Goal: Information Seeking & Learning: Learn about a topic

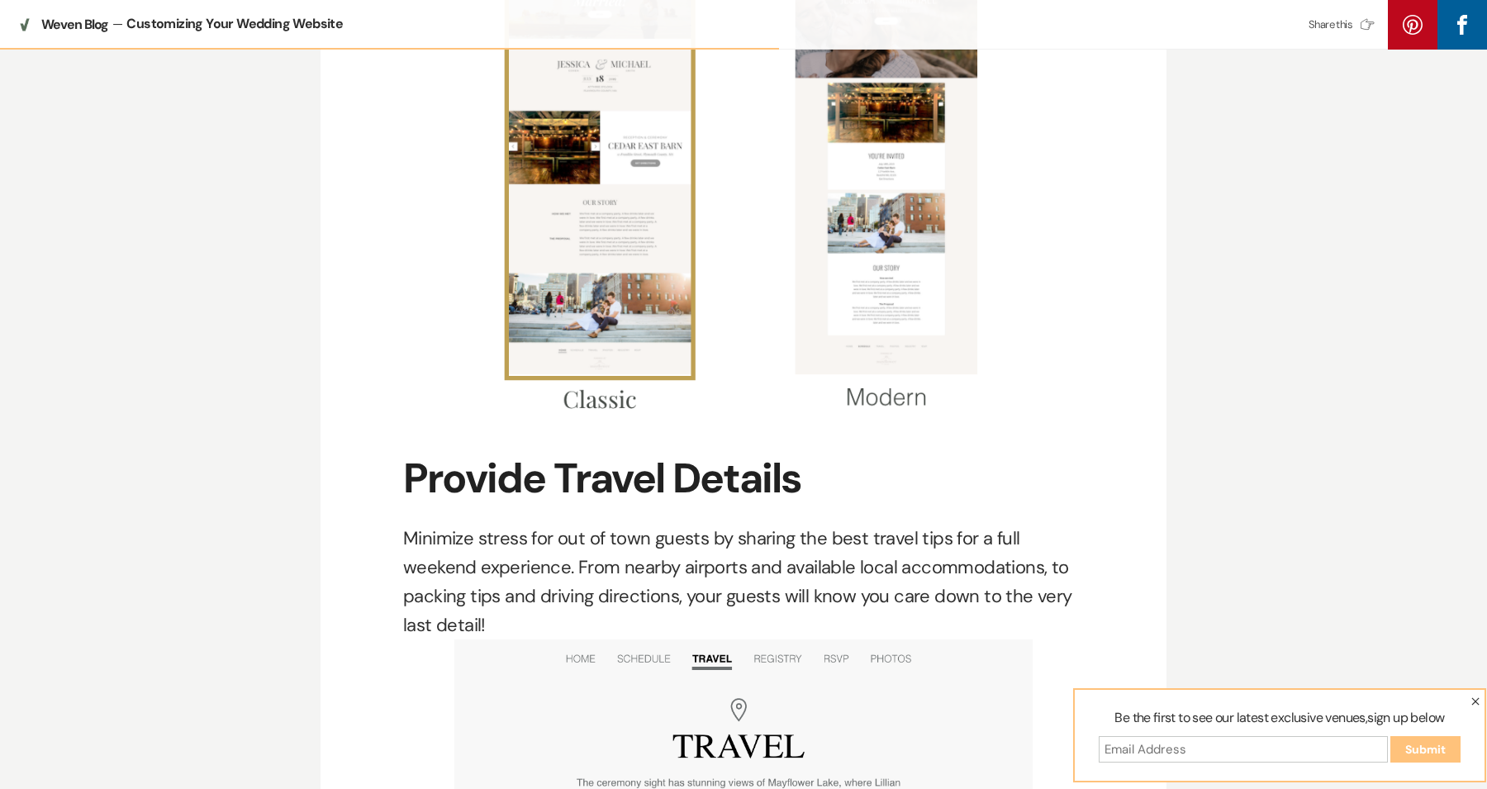
scroll to position [1499, 0]
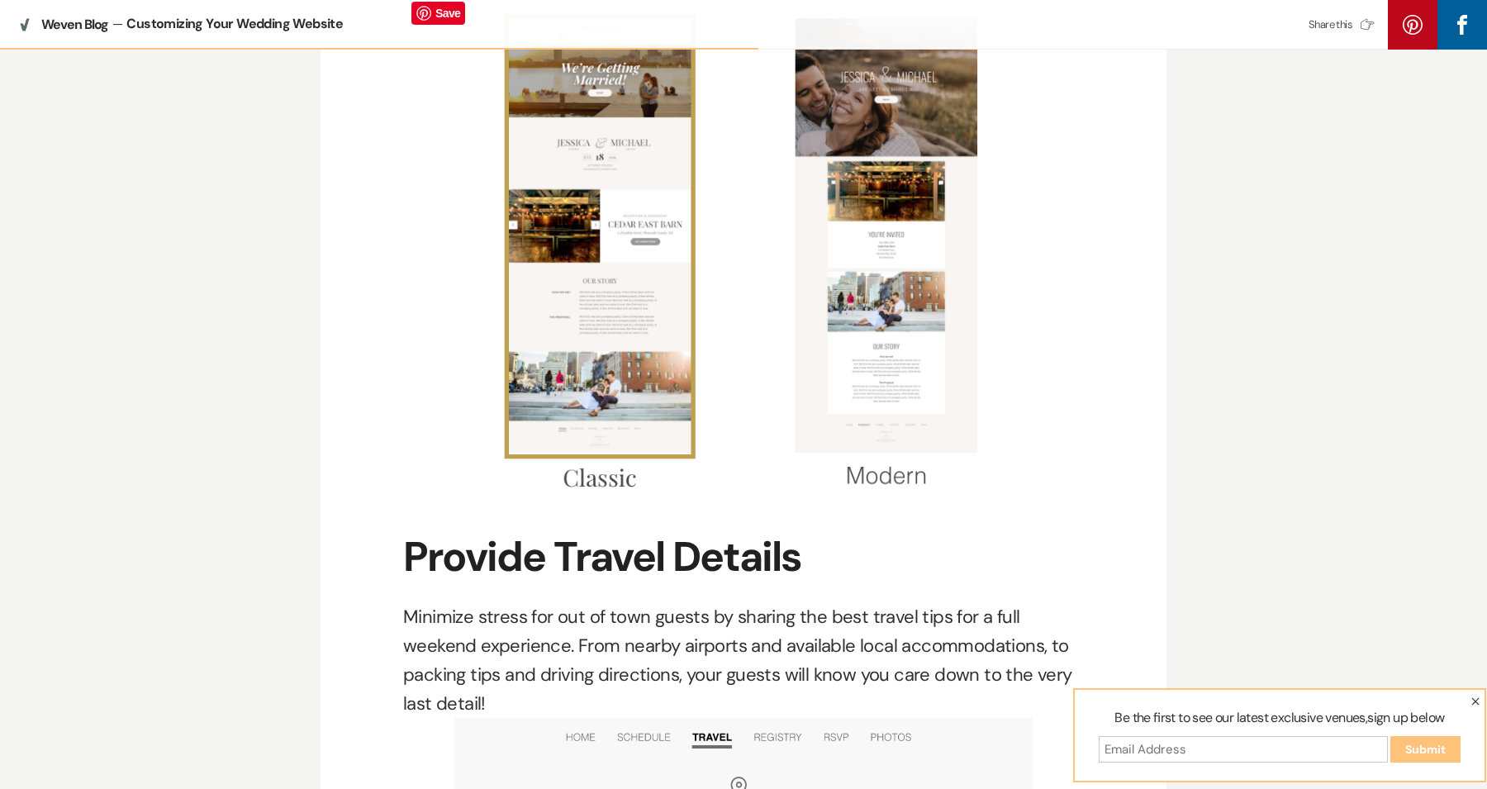
click at [895, 271] on img at bounding box center [743, 249] width 681 height 513
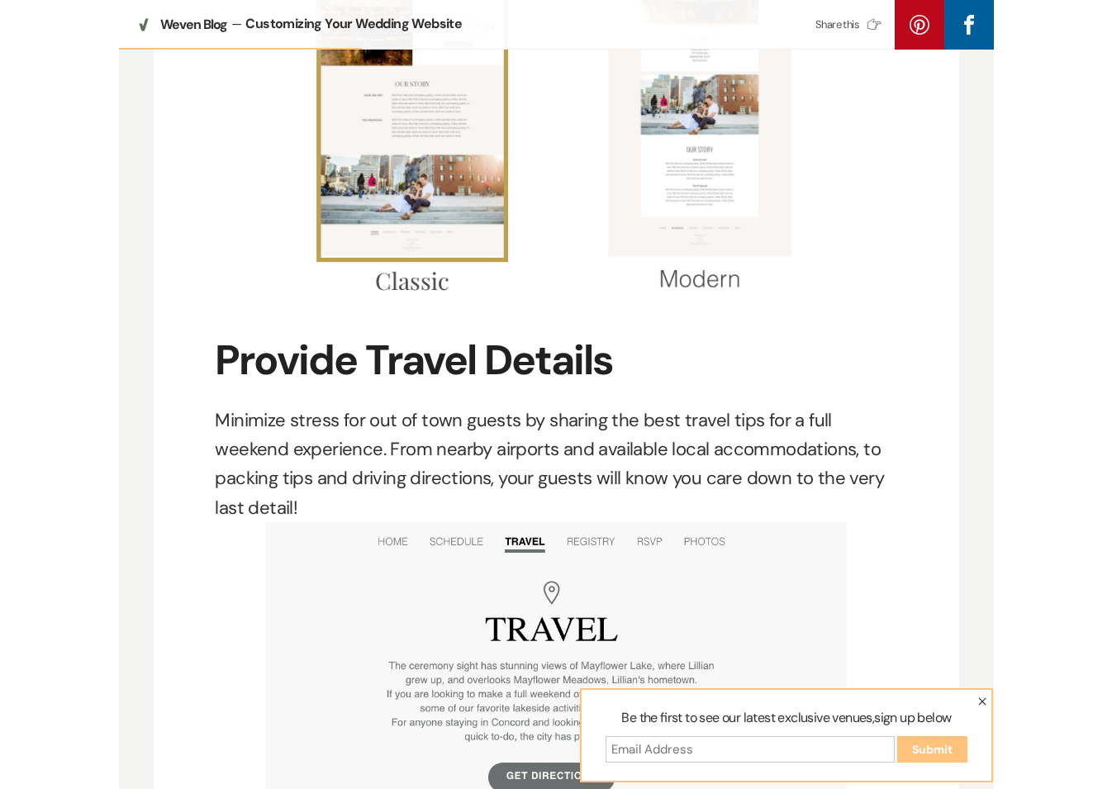
scroll to position [1551, 0]
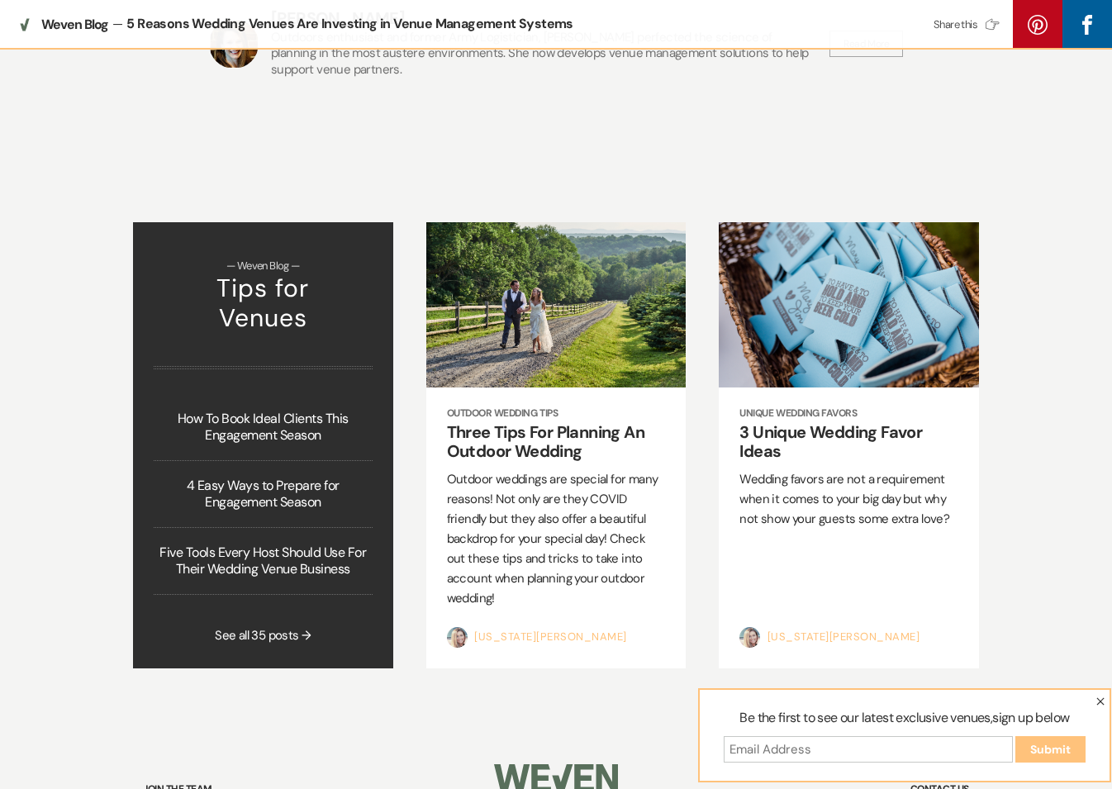
scroll to position [5037, 0]
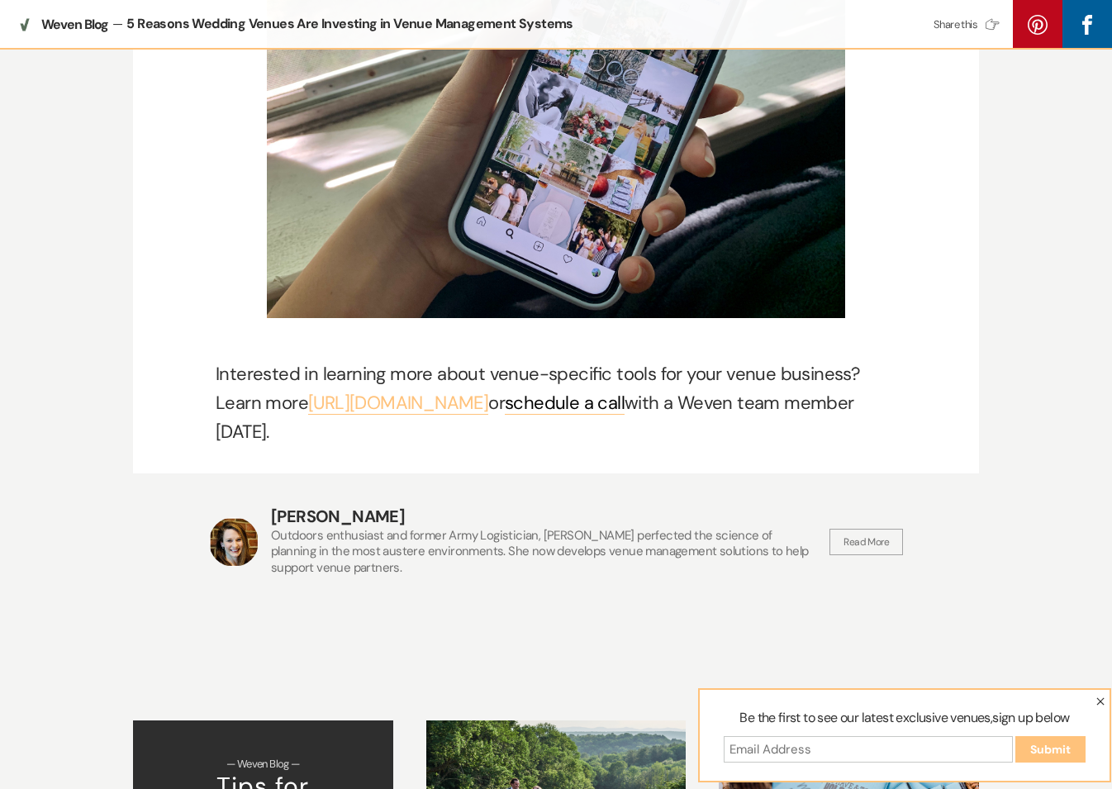
click at [488, 391] on link "https://weven.cc/wedding-venues" at bounding box center [398, 403] width 180 height 24
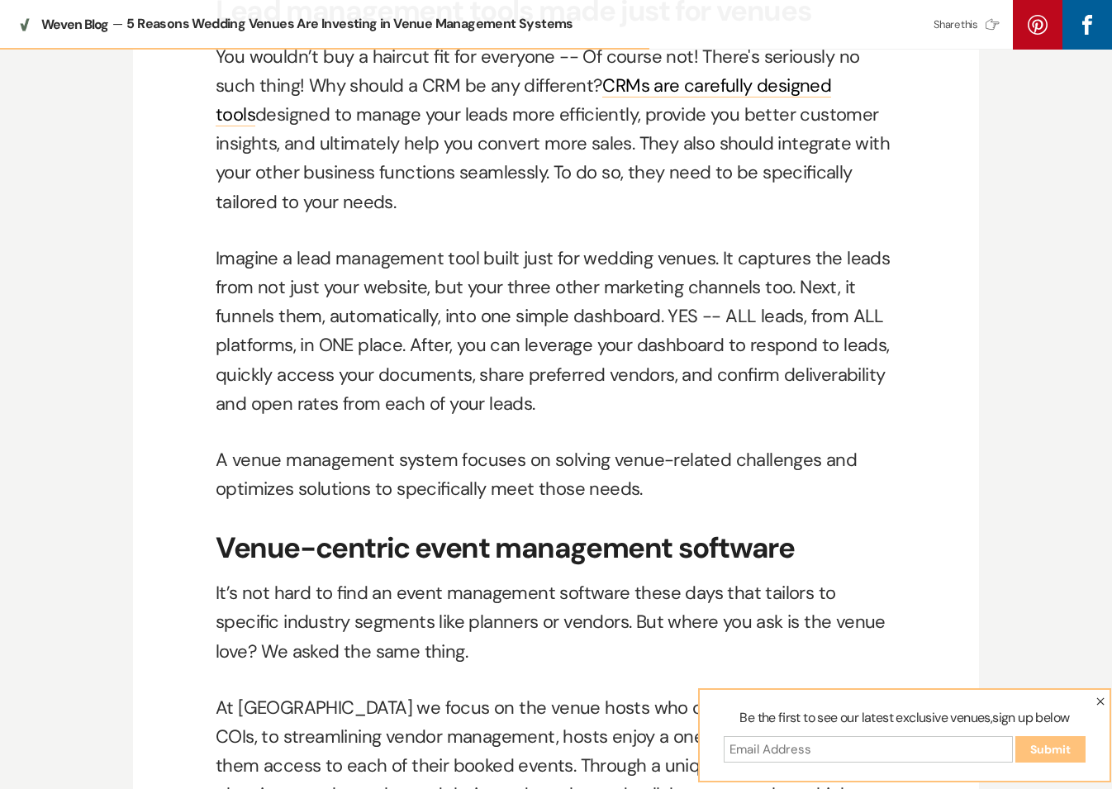
scroll to position [2318, 0]
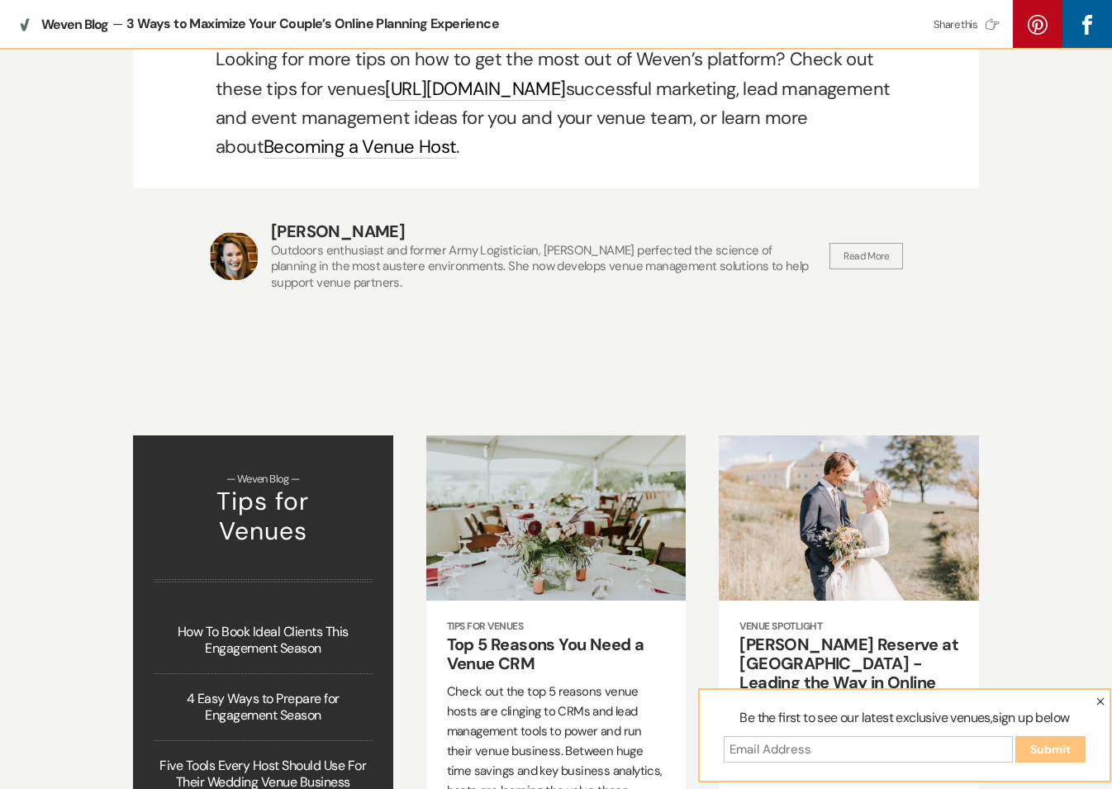
scroll to position [4265, 0]
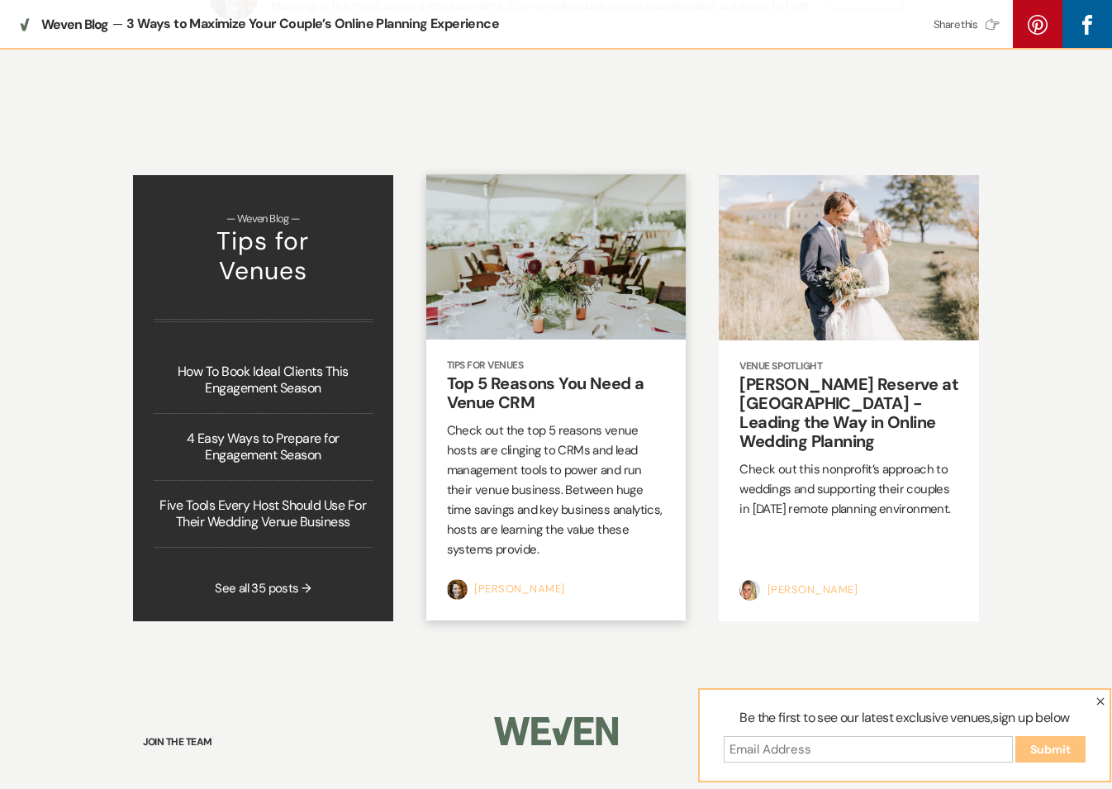
click at [529, 374] on h2 "Top 5 Reasons You Need a Venue CRM" at bounding box center [556, 393] width 219 height 38
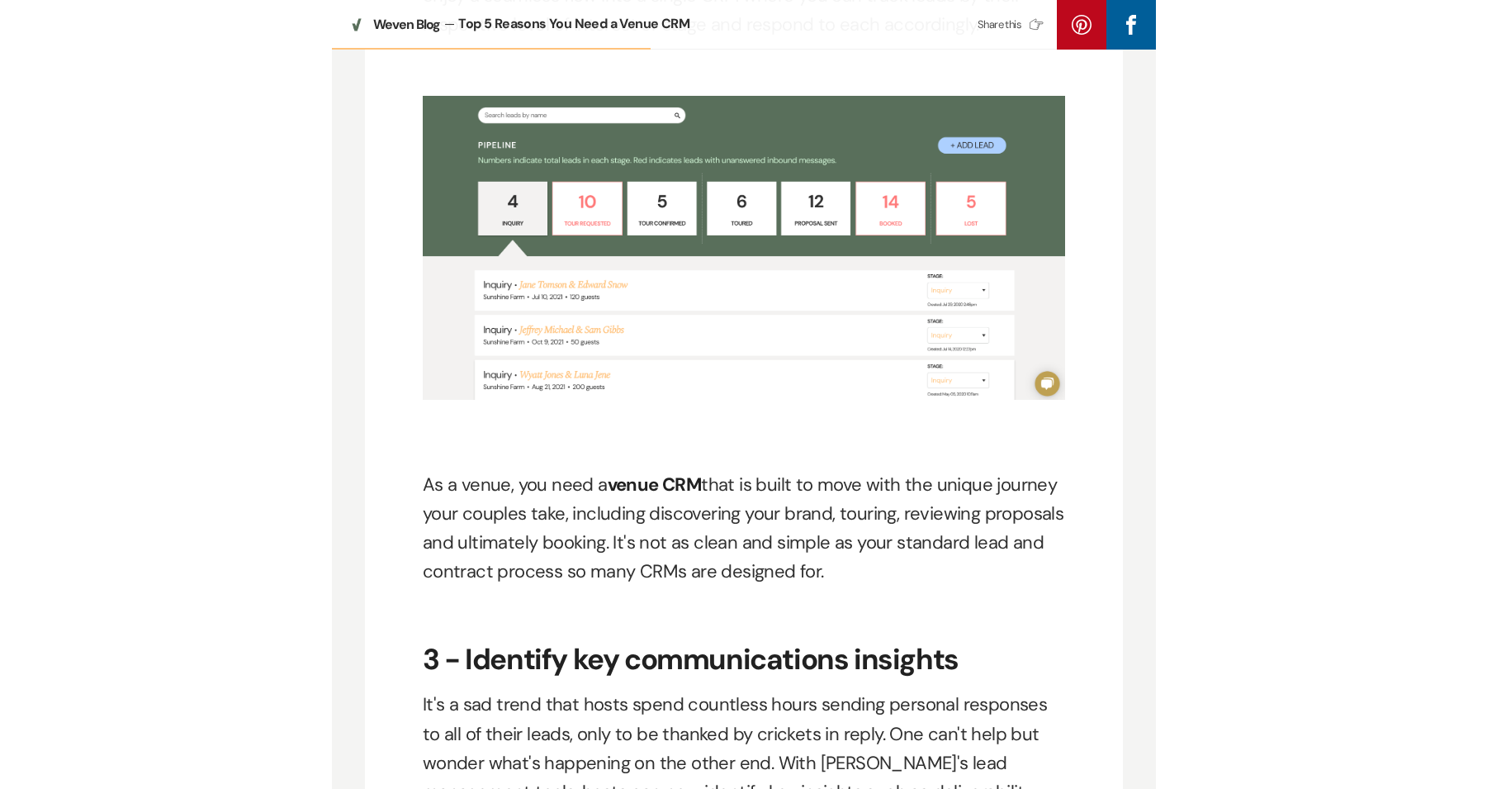
scroll to position [1794, 0]
